Goal: Task Accomplishment & Management: Manage account settings

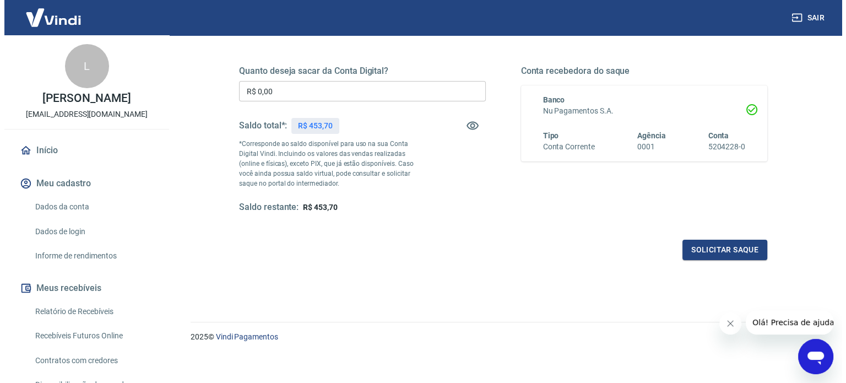
scroll to position [161, 0]
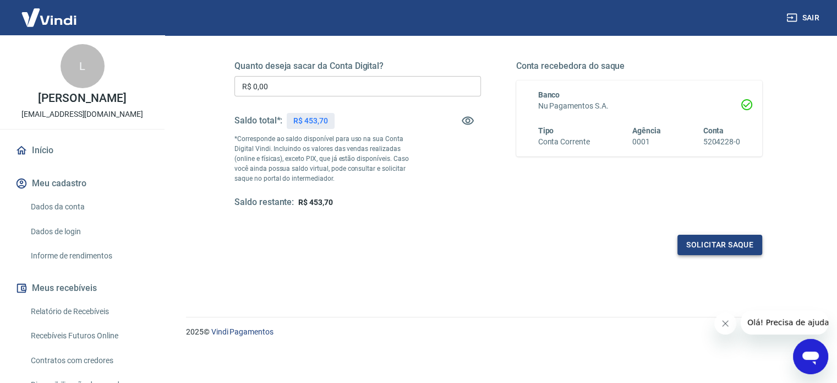
click at [736, 251] on button "Solicitar saque" at bounding box center [720, 245] width 85 height 20
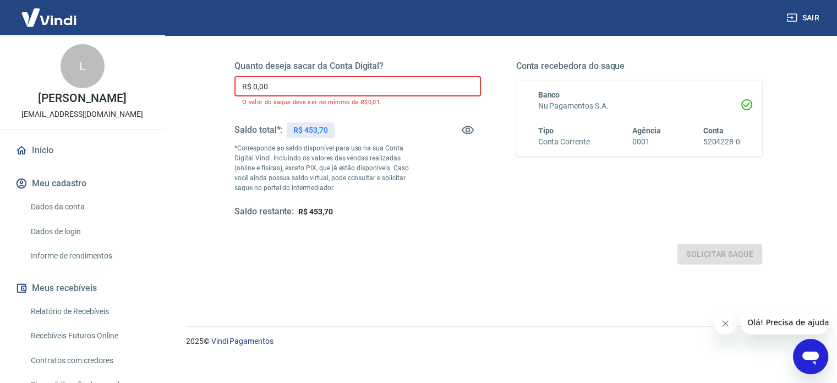
click at [292, 83] on input "R$ 0,00" at bounding box center [358, 86] width 247 height 20
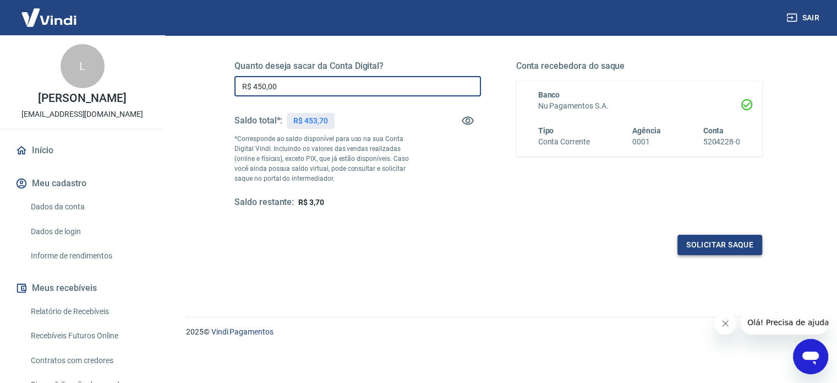
type input "R$ 450,00"
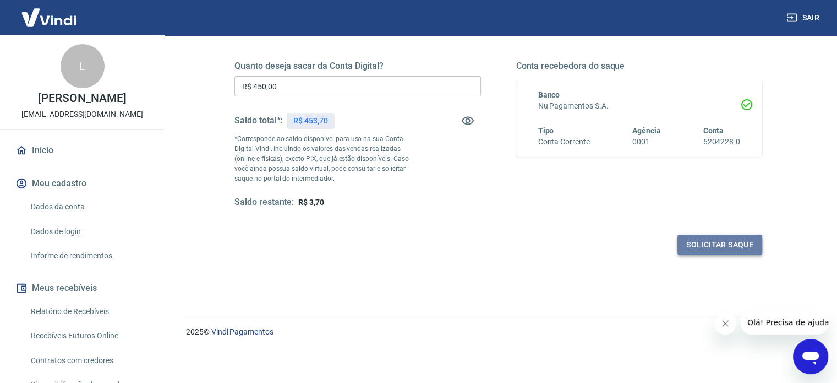
click at [714, 242] on button "Solicitar saque" at bounding box center [720, 245] width 85 height 20
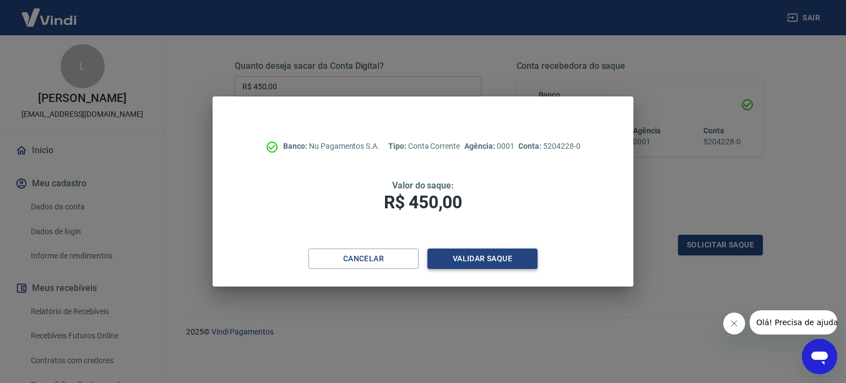
click at [487, 263] on button "Validar saque" at bounding box center [482, 258] width 110 height 20
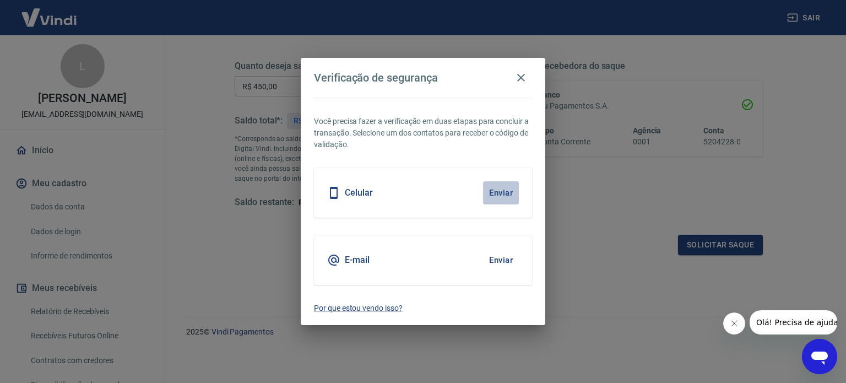
click at [507, 187] on button "Enviar" at bounding box center [501, 192] width 36 height 23
click at [418, 197] on div "Celular Enviar" at bounding box center [423, 193] width 218 height 50
click at [515, 191] on button "Enviar" at bounding box center [501, 192] width 36 height 23
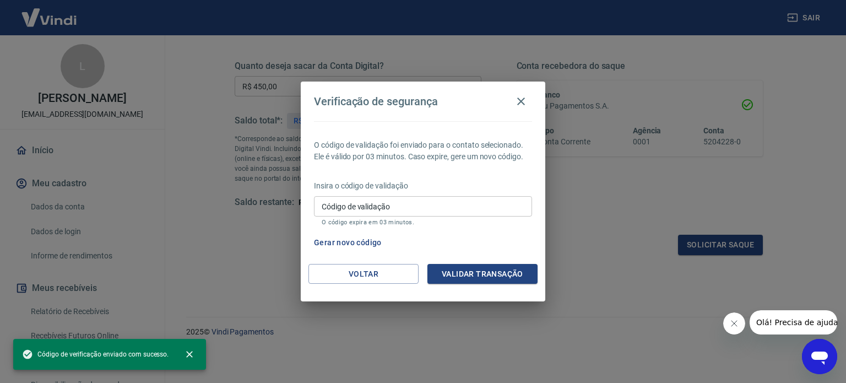
click at [494, 191] on div "Insira o código de validação Código de validação Código de validação O código e…" at bounding box center [423, 204] width 218 height 48
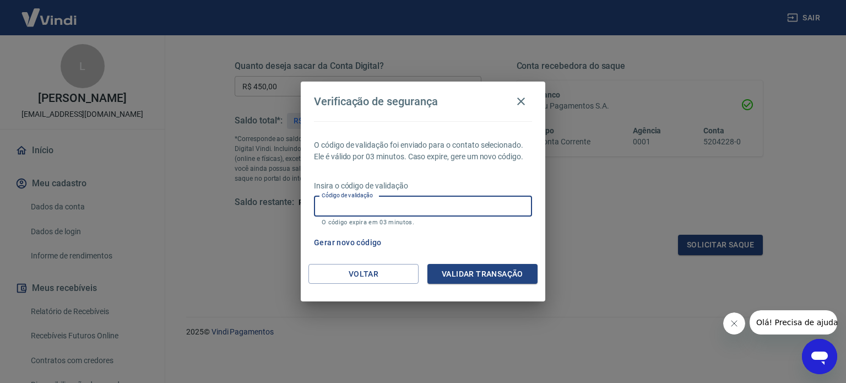
click at [476, 215] on input "Código de validação" at bounding box center [423, 206] width 218 height 20
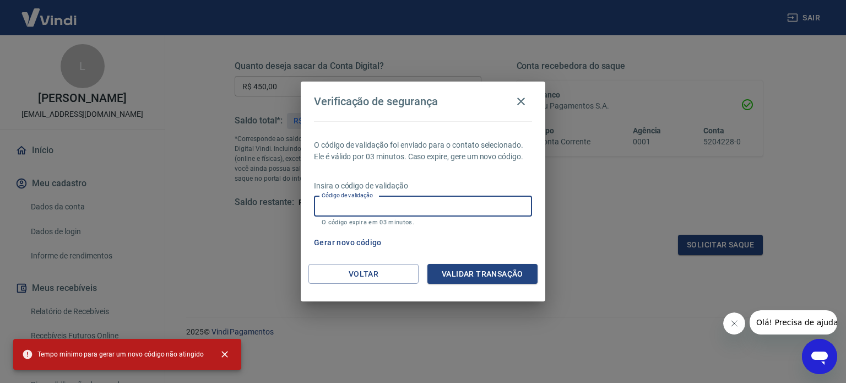
click at [412, 205] on input "Código de validação" at bounding box center [423, 206] width 218 height 20
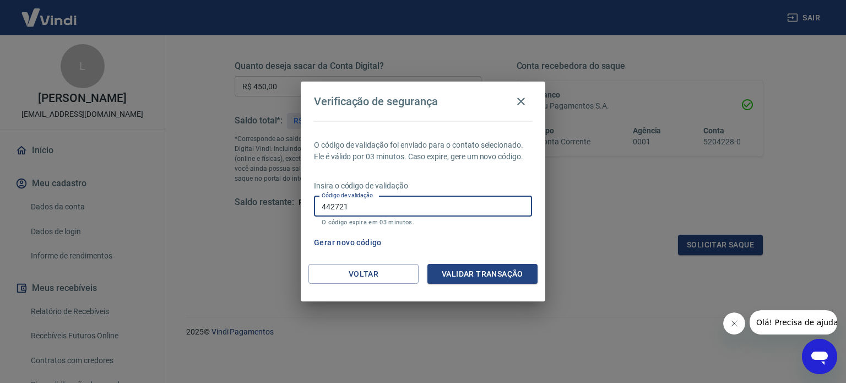
type input "442721"
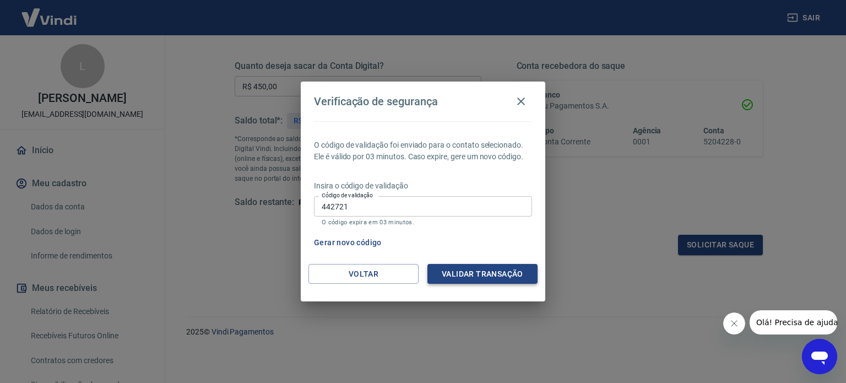
drag, startPoint x: 494, startPoint y: 297, endPoint x: 491, endPoint y: 277, distance: 20.0
click at [494, 295] on div "Voltar Validar transação" at bounding box center [423, 283] width 244 height 38
click at [489, 258] on div "O código de validação foi enviado para o contato selecionado. Ele é válido por …" at bounding box center [423, 192] width 244 height 143
click at [500, 270] on button "Validar transação" at bounding box center [482, 274] width 110 height 20
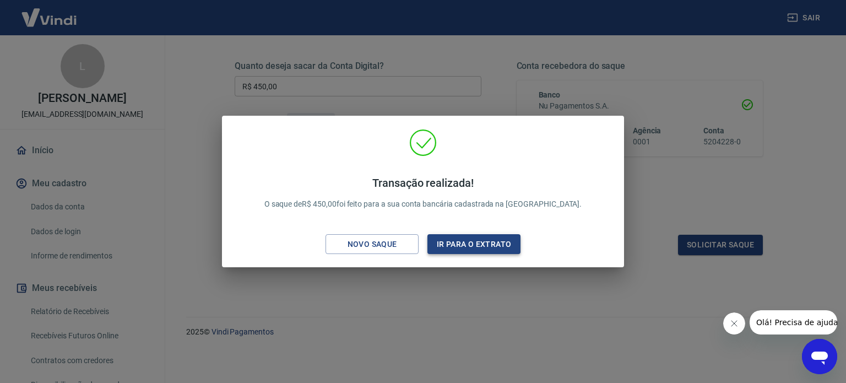
click at [478, 235] on button "Ir para o extrato" at bounding box center [473, 244] width 93 height 20
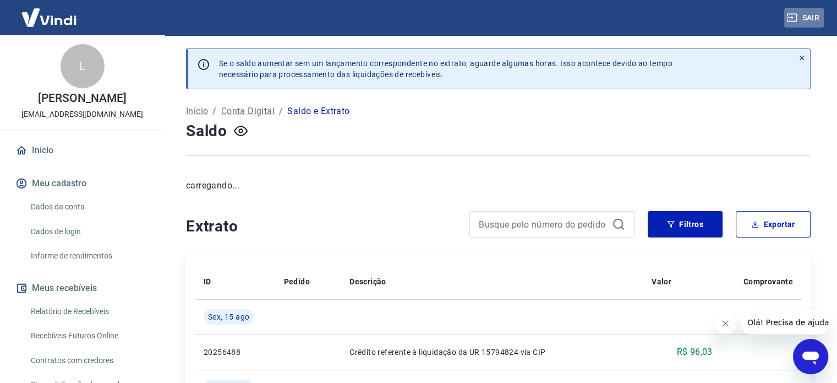
click at [813, 19] on button "Sair" at bounding box center [805, 18] width 40 height 20
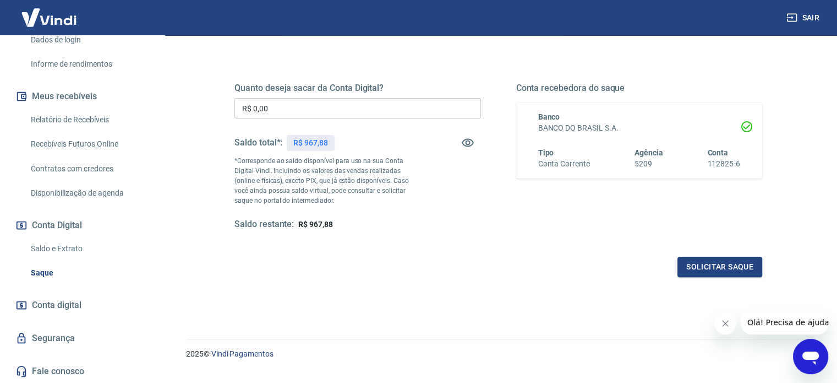
scroll to position [161, 0]
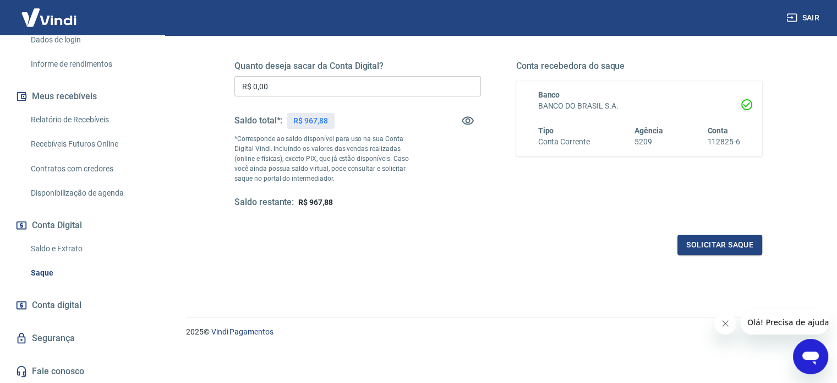
click at [85, 310] on link "Conta digital" at bounding box center [82, 305] width 138 height 24
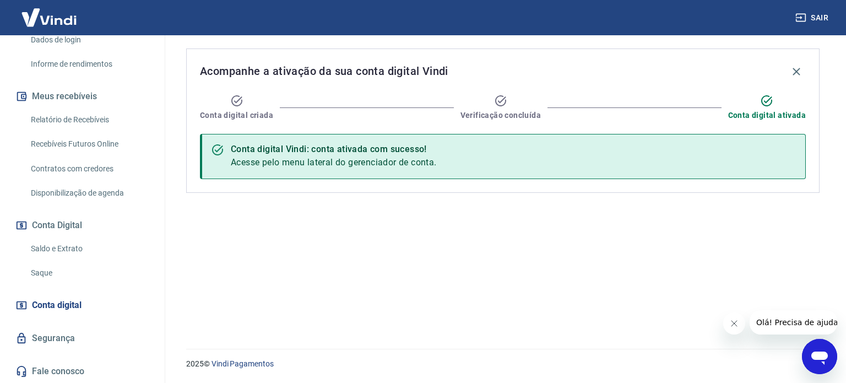
click at [377, 155] on div "Conta digital Vindi: conta ativada com sucesso!" at bounding box center [334, 149] width 206 height 13
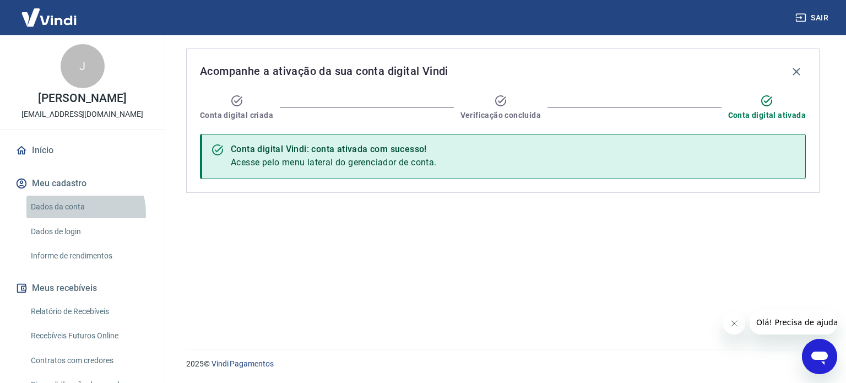
click at [77, 213] on link "Dados da conta" at bounding box center [88, 206] width 125 height 23
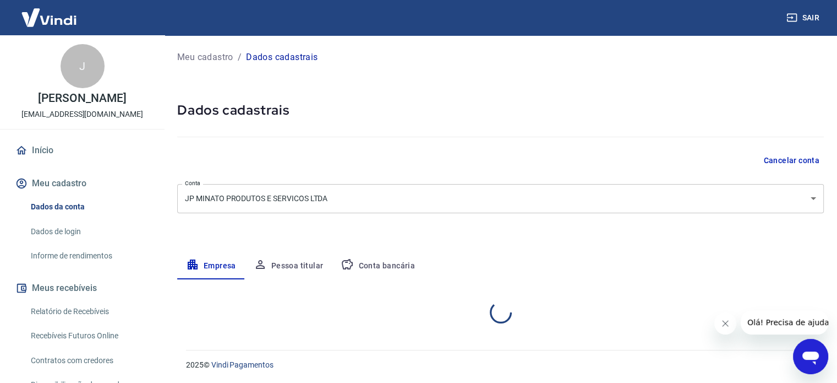
select select "SC"
select select "business"
click at [408, 262] on button "Conta bancária" at bounding box center [378, 266] width 92 height 26
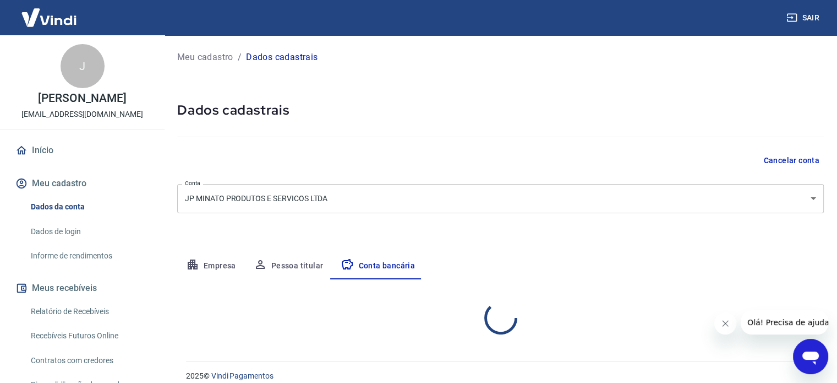
select select "1"
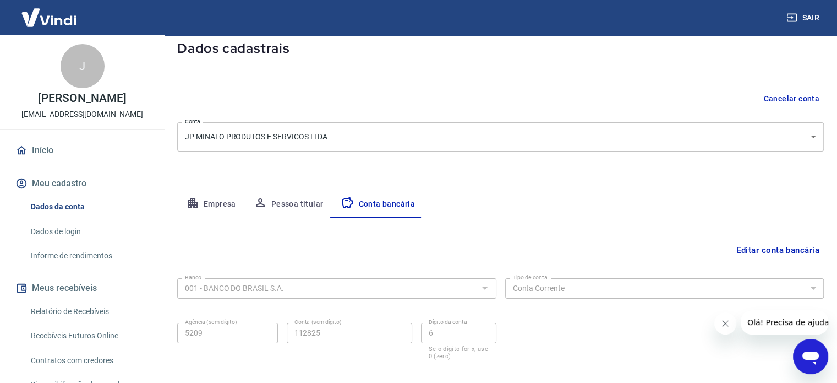
scroll to position [118, 0]
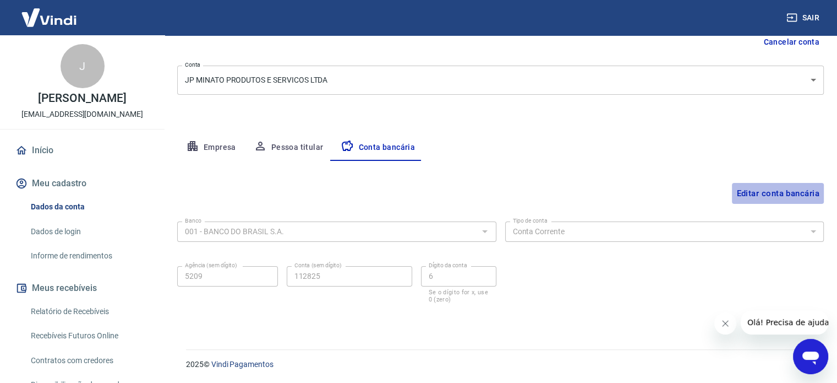
click at [759, 187] on button "Editar conta bancária" at bounding box center [778, 193] width 92 height 21
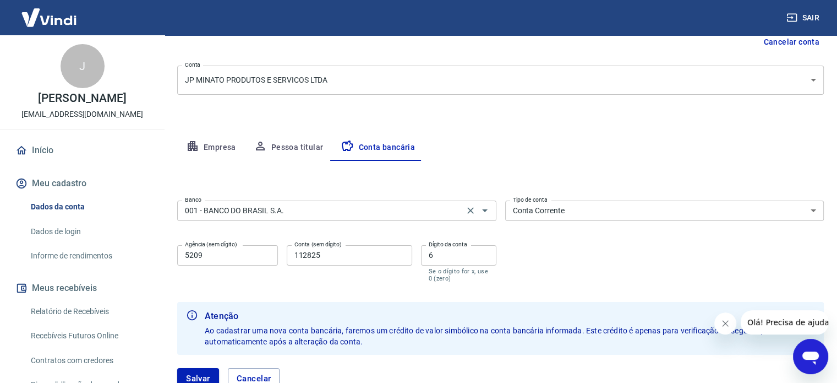
click at [322, 222] on div "Banco 001 - BANCO DO BRASIL S.A. Banco" at bounding box center [336, 209] width 319 height 27
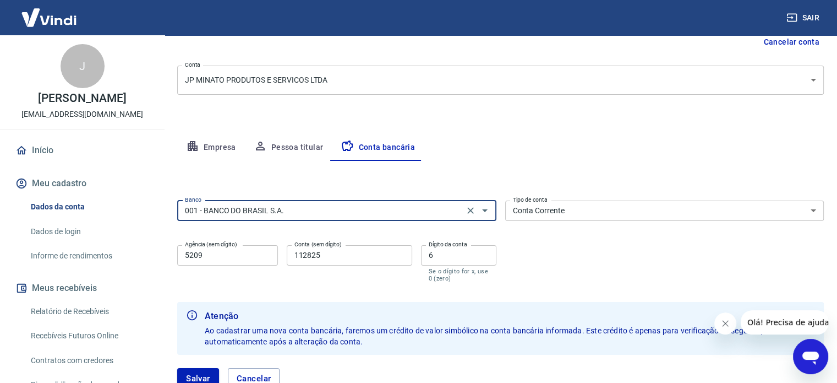
click at [315, 211] on input "001 - BANCO DO BRASIL S.A." at bounding box center [321, 211] width 280 height 14
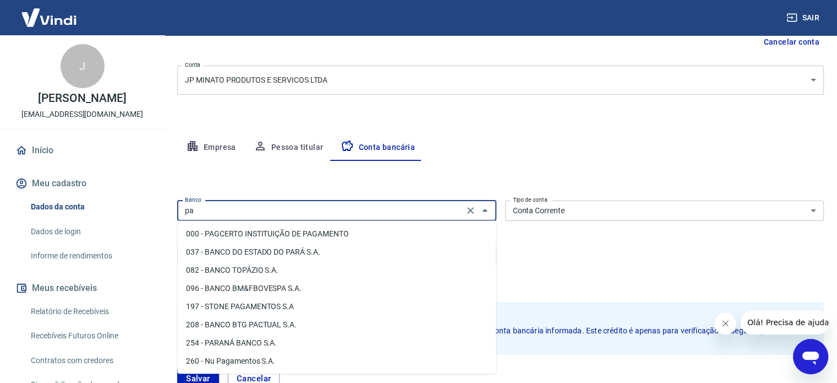
type input "p"
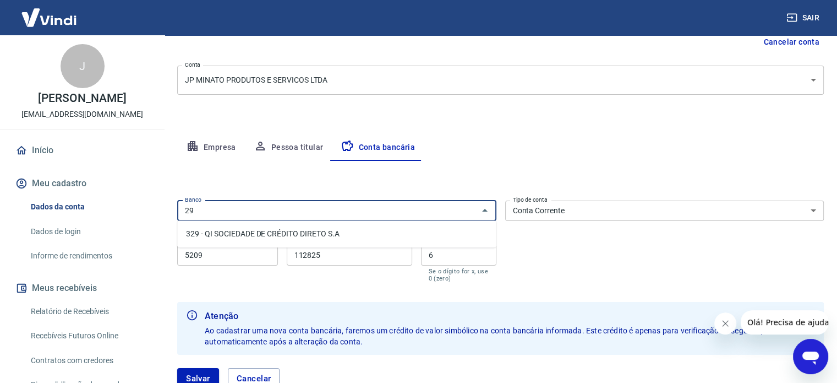
type input "2"
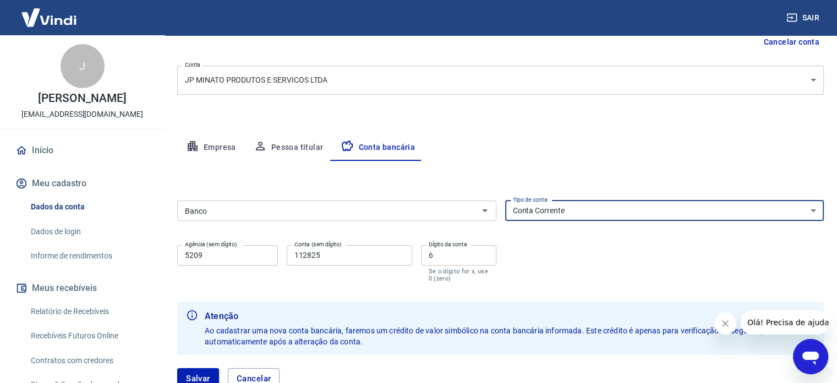
click at [600, 213] on select "Conta Corrente Conta Poupança" at bounding box center [664, 210] width 319 height 20
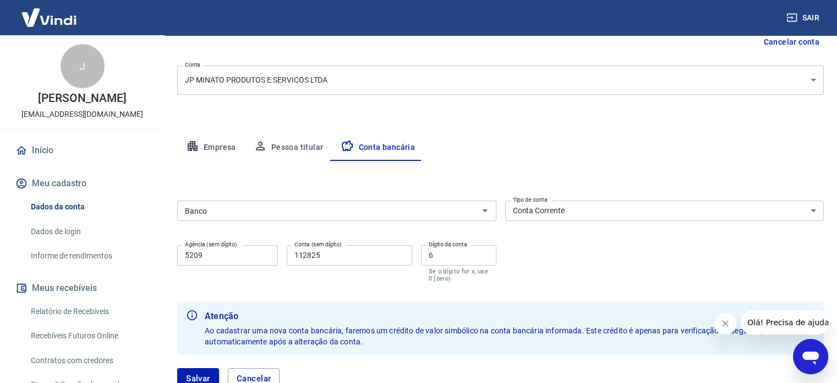
click at [581, 170] on div "Editar conta bancária Banco Banco Tipo de conta Conta Corrente Conta Poupança T…" at bounding box center [500, 281] width 647 height 241
click at [317, 205] on input "Banco" at bounding box center [328, 211] width 295 height 14
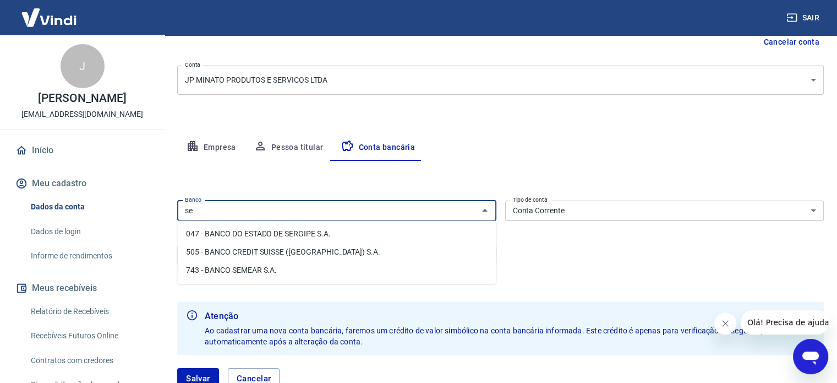
type input "s"
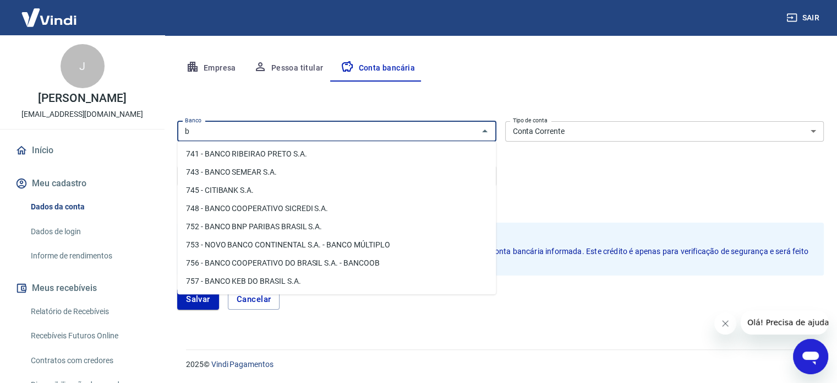
scroll to position [0, 0]
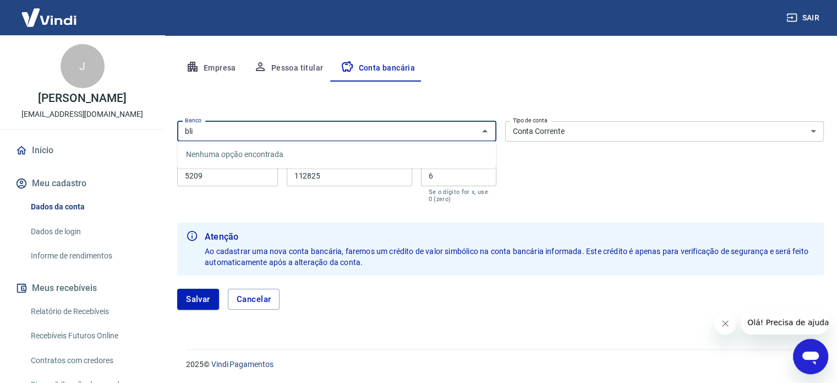
type input "blin"
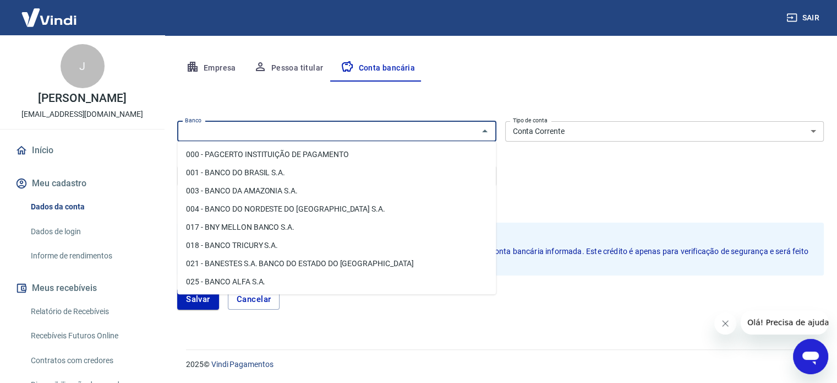
click at [251, 102] on div "Editar conta bancária Banco Banco Tipo de conta Conta Corrente Conta Poupança T…" at bounding box center [500, 201] width 647 height 241
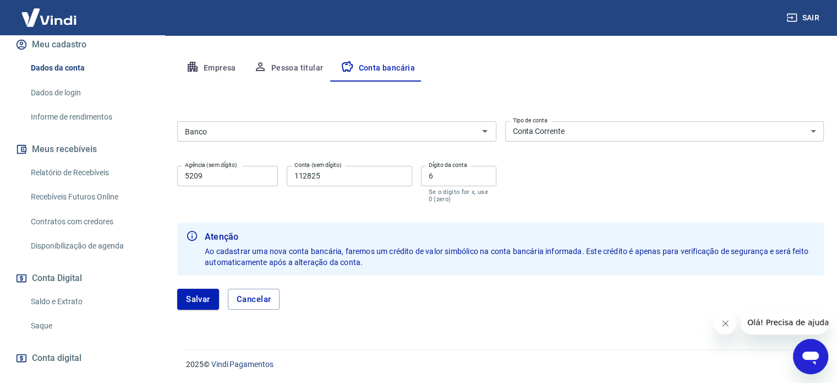
scroll to position [192, 0]
